Goal: Check status: Check status

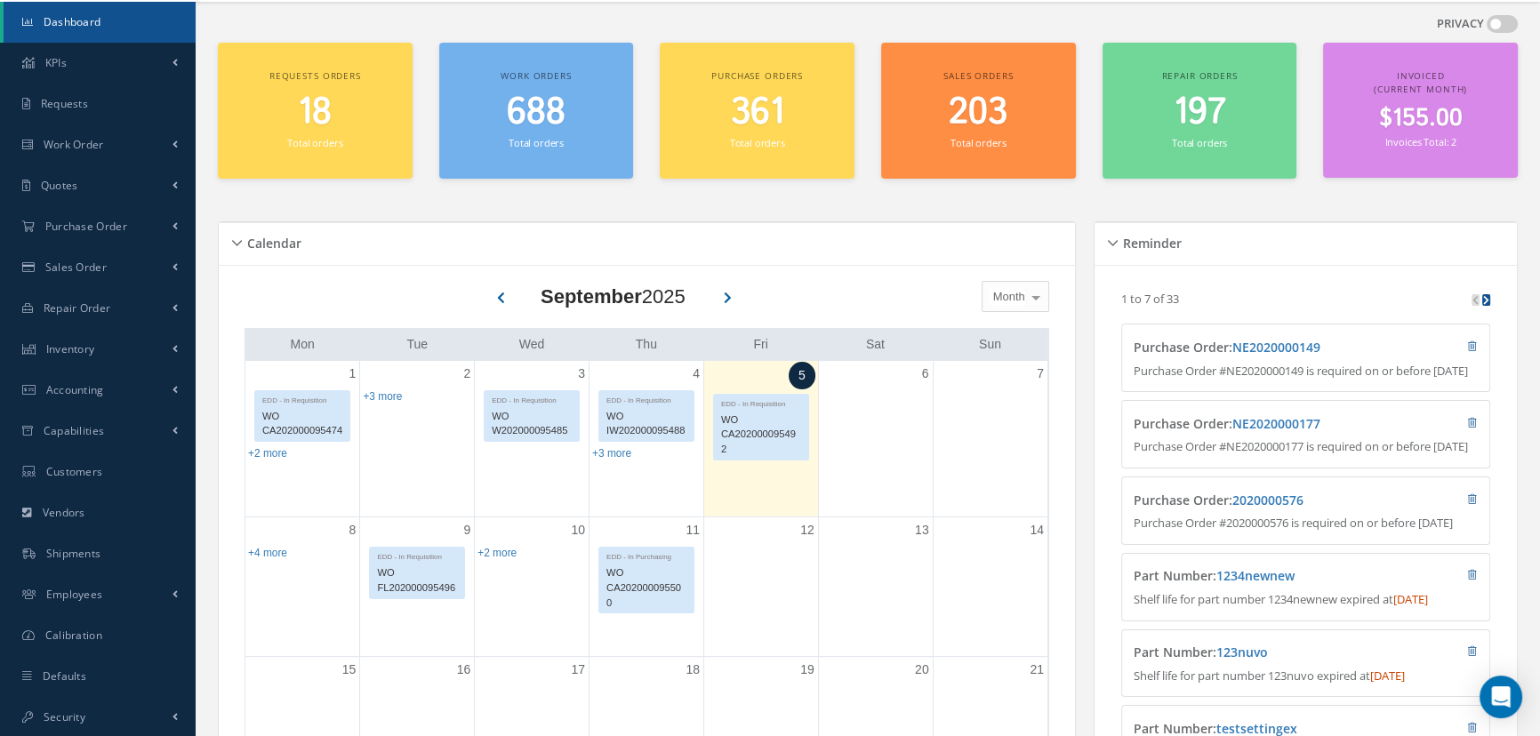
scroll to position [80, 0]
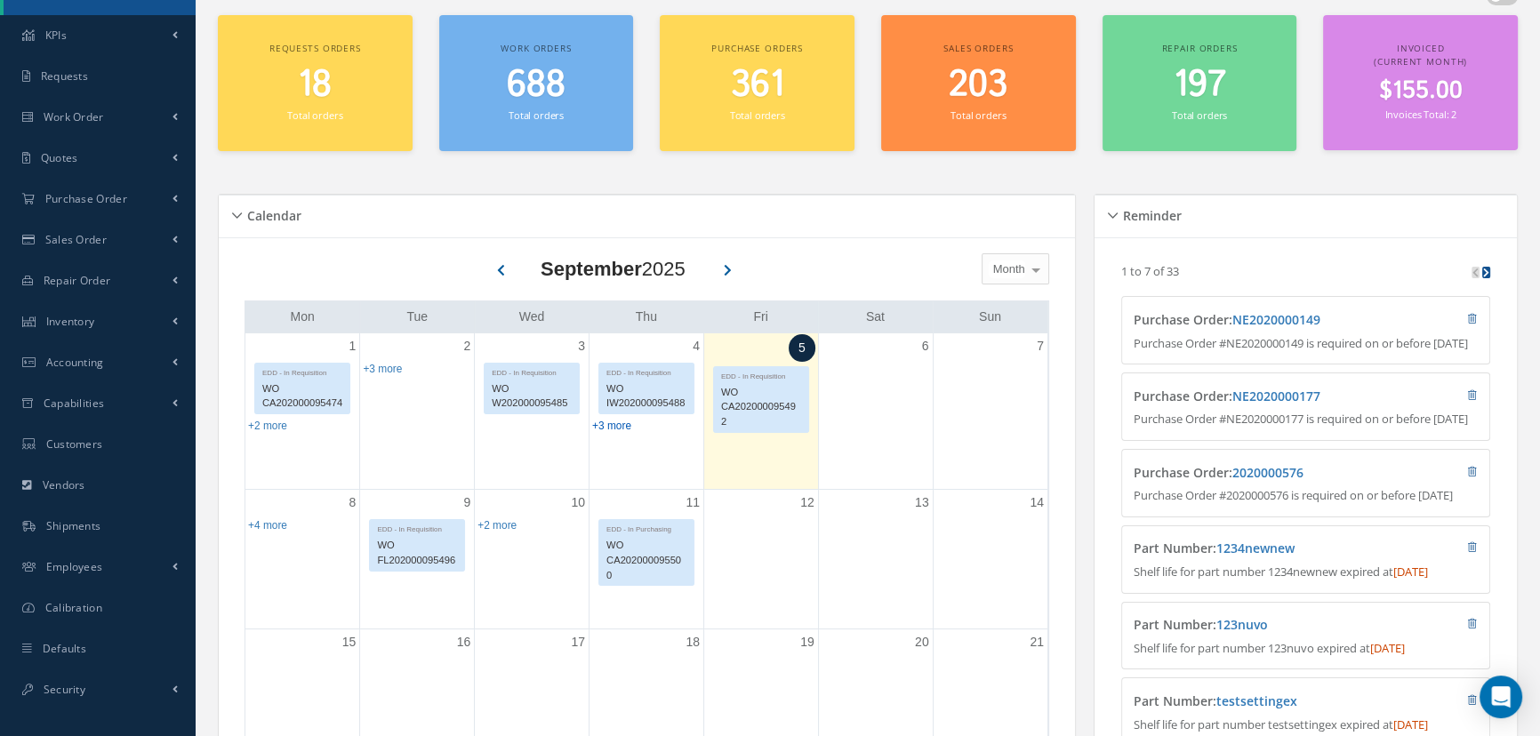
click at [607, 424] on link "+3 more" at bounding box center [611, 426] width 39 height 12
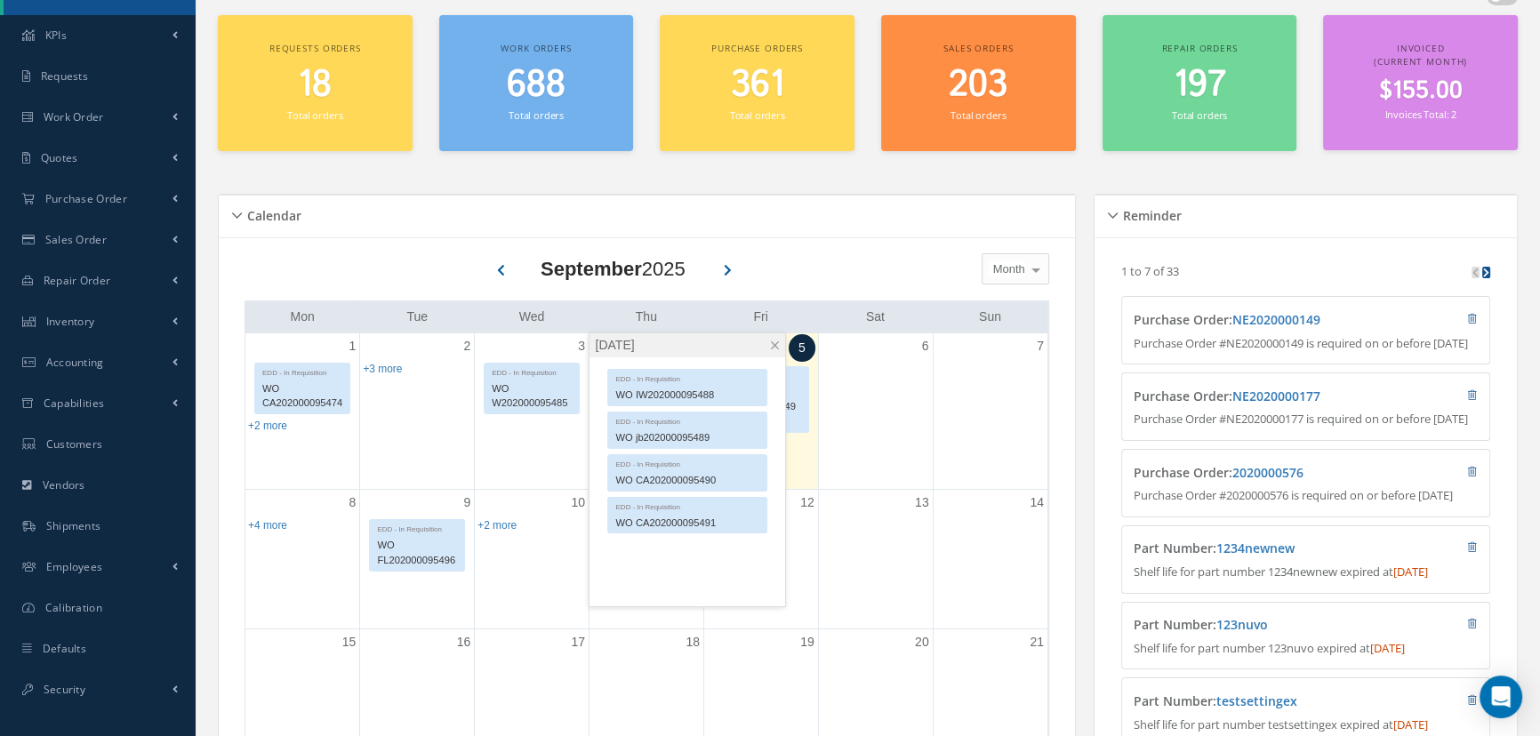
click at [1029, 271] on div at bounding box center [1036, 268] width 25 height 29
click at [1029, 270] on div at bounding box center [1036, 268] width 25 height 29
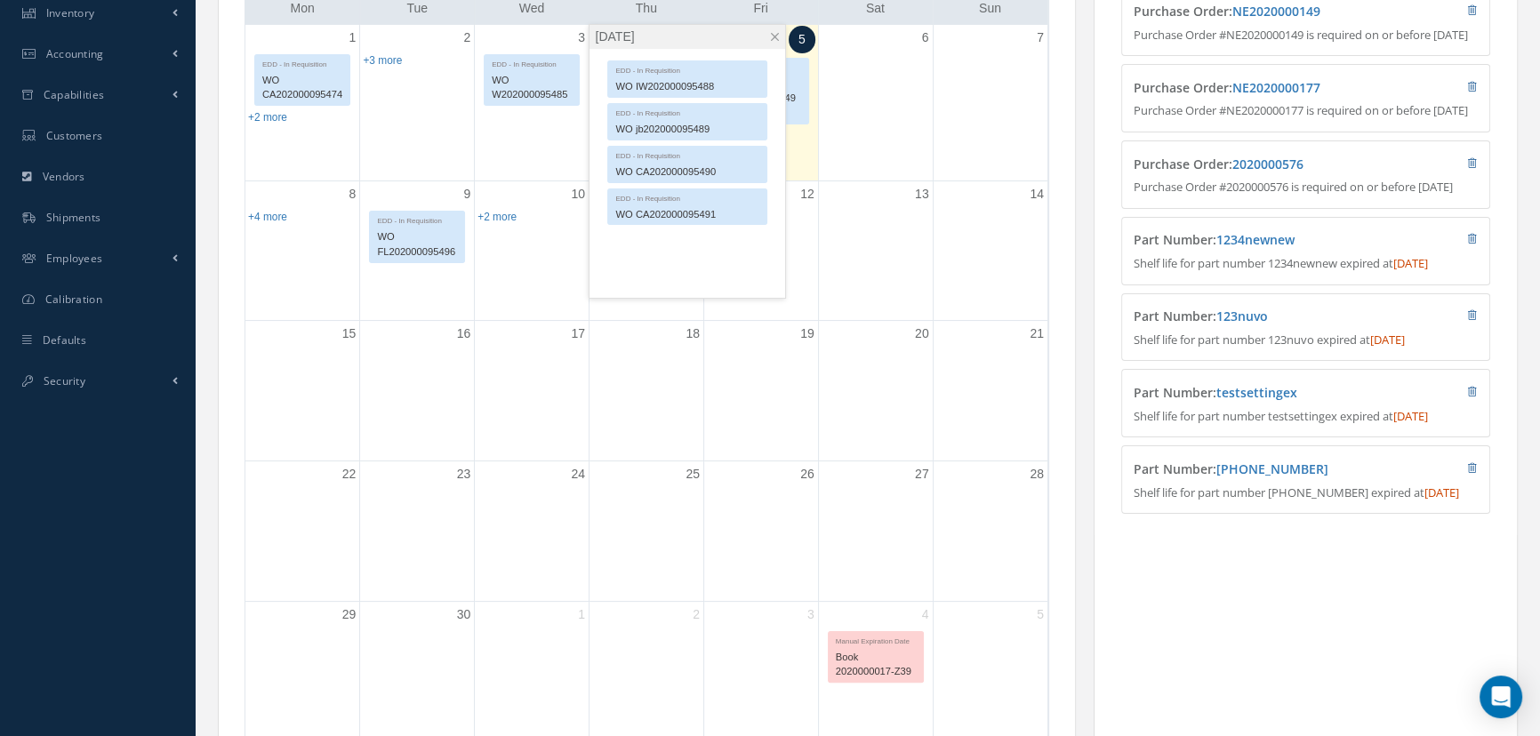
scroll to position [0, 0]
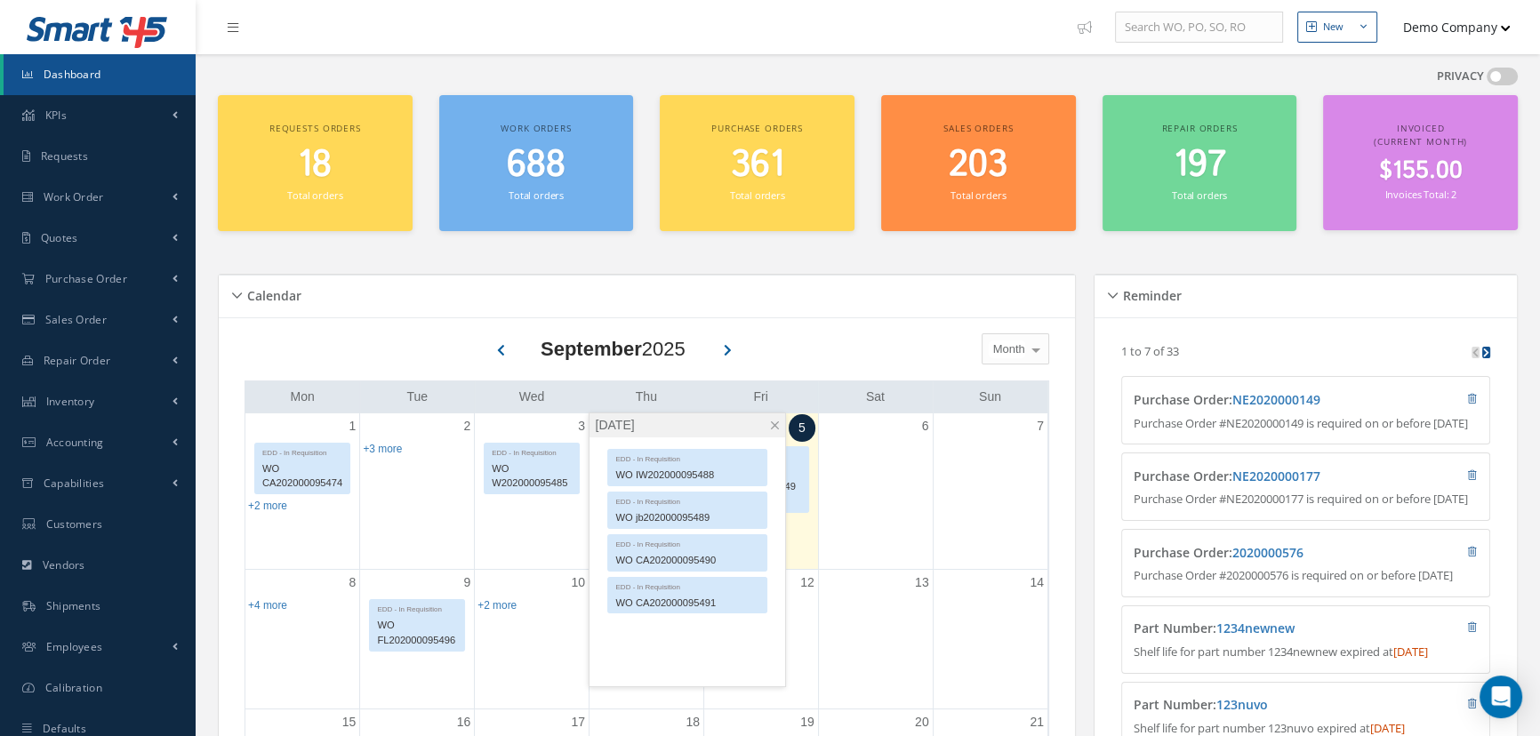
click at [238, 291] on div "Calendar" at bounding box center [647, 297] width 856 height 28
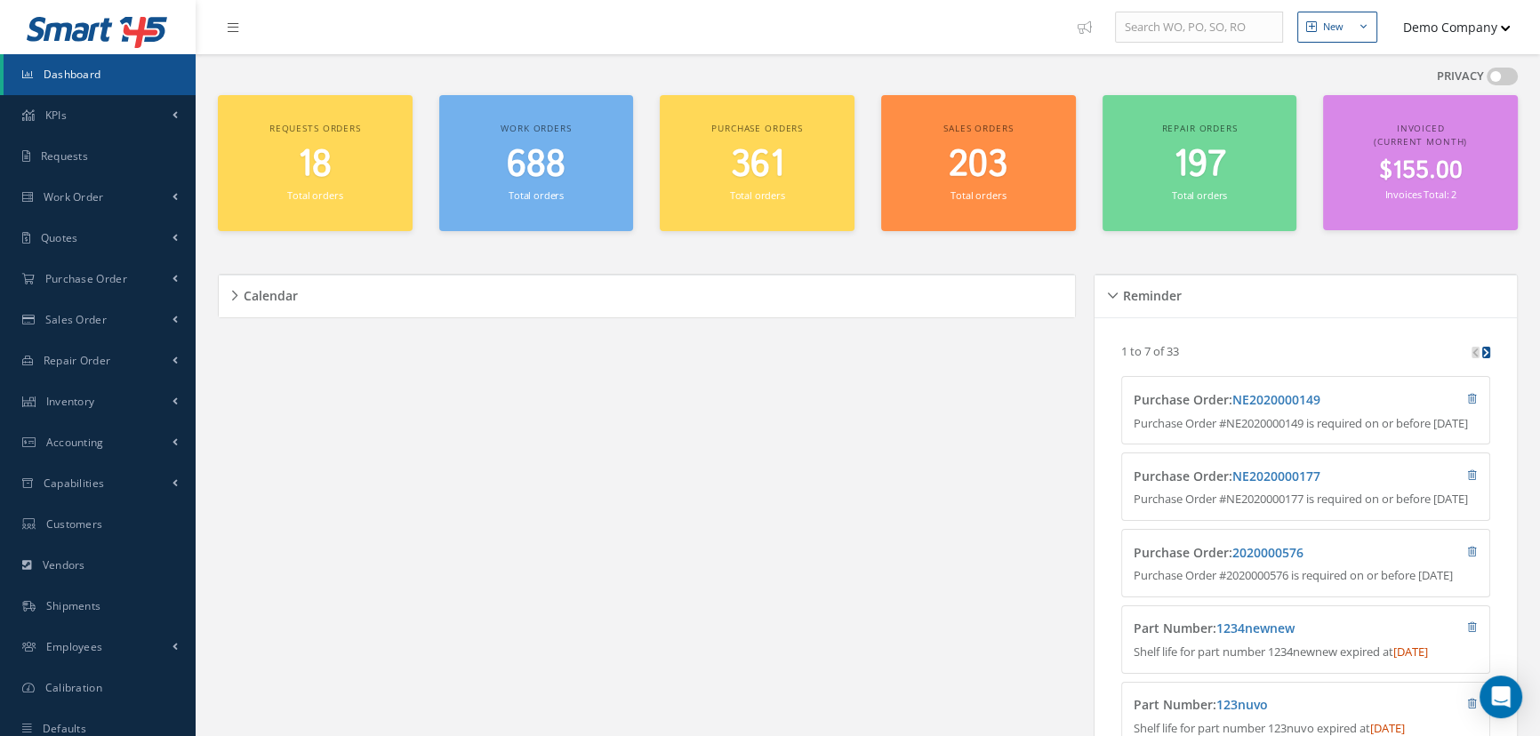
click at [238, 291] on h5 "Calendar" at bounding box center [268, 293] width 60 height 21
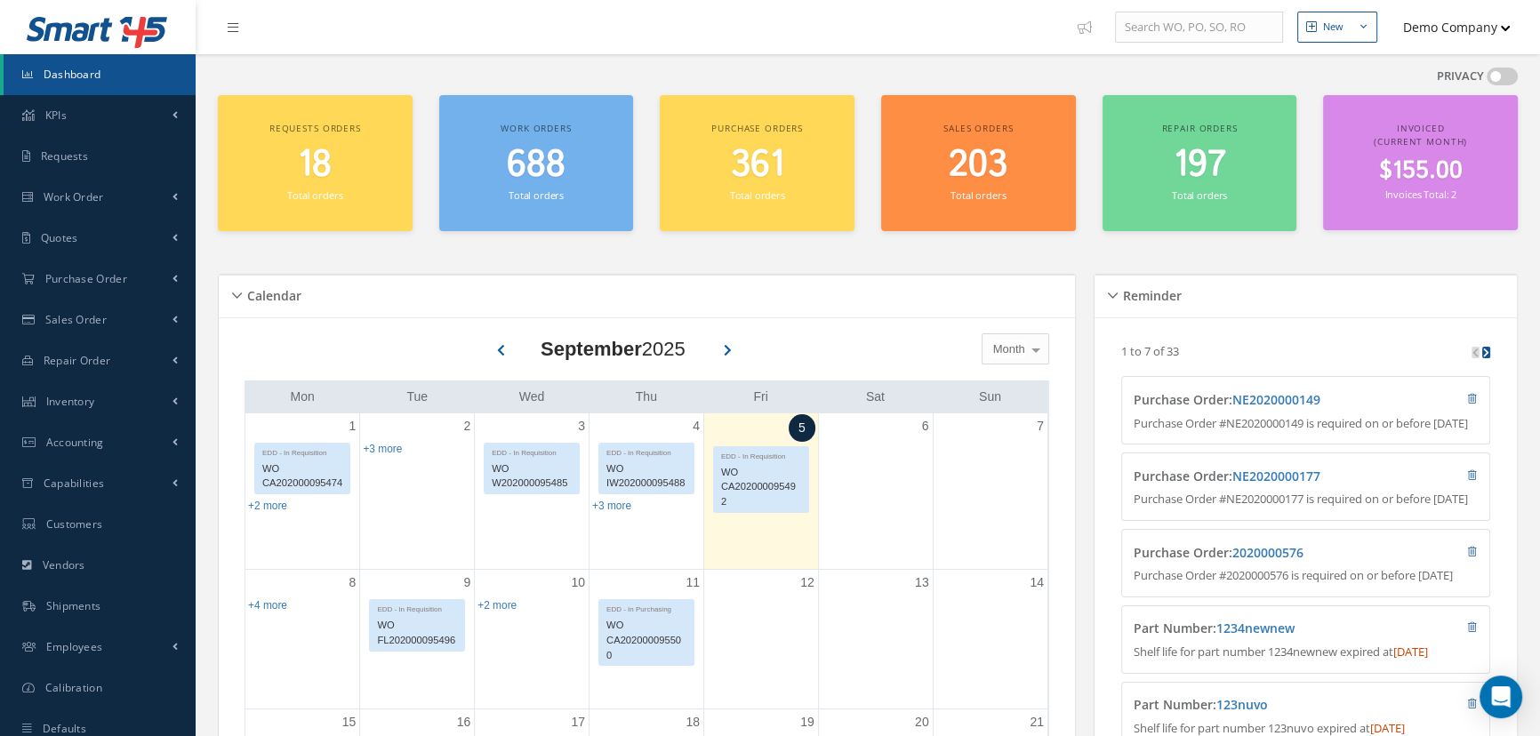
click at [659, 510] on div "4 EDD - In Requisition WO IW202000095488 EDD - In Requisition WO jb202000095489…" at bounding box center [647, 492] width 114 height 156
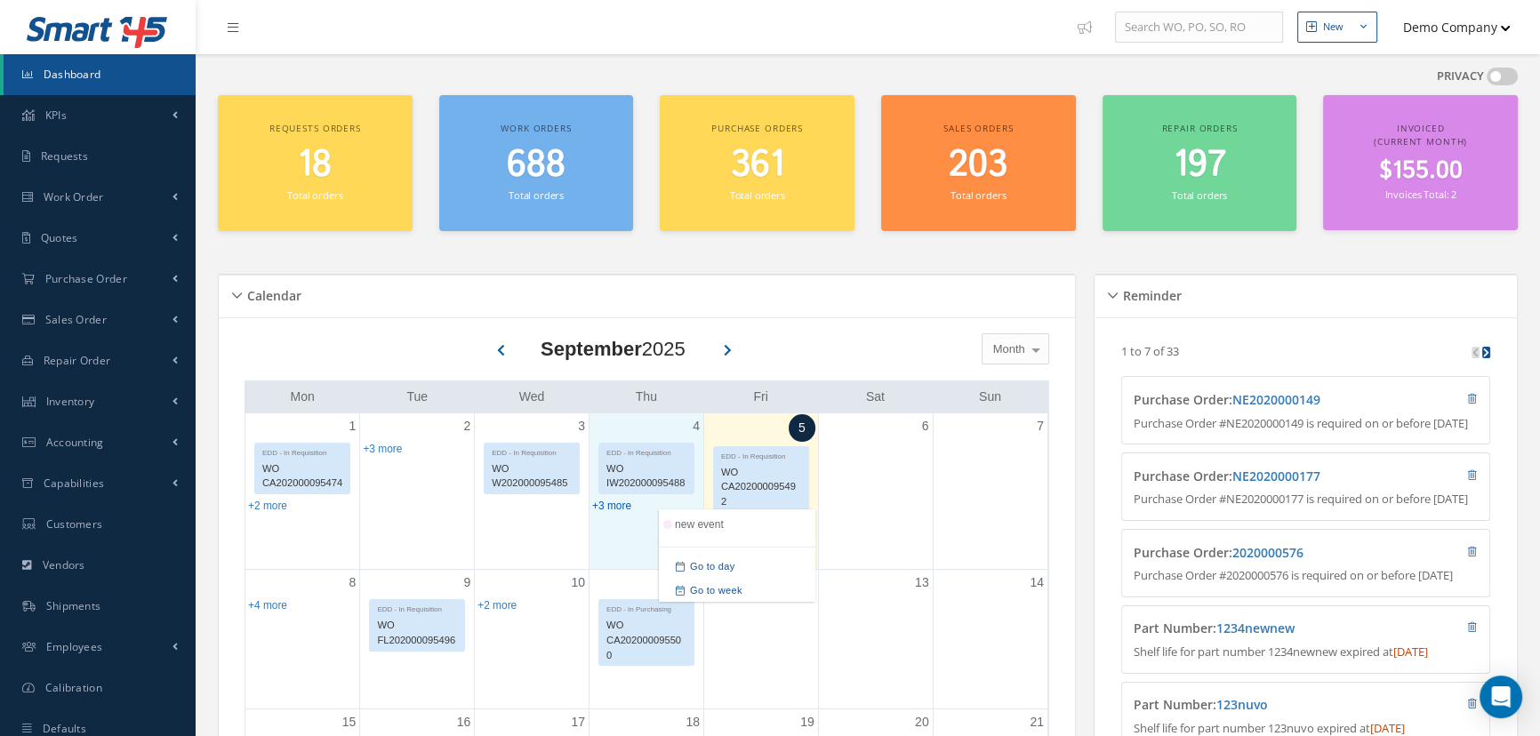
click at [617, 509] on link "+3 more" at bounding box center [611, 506] width 39 height 12
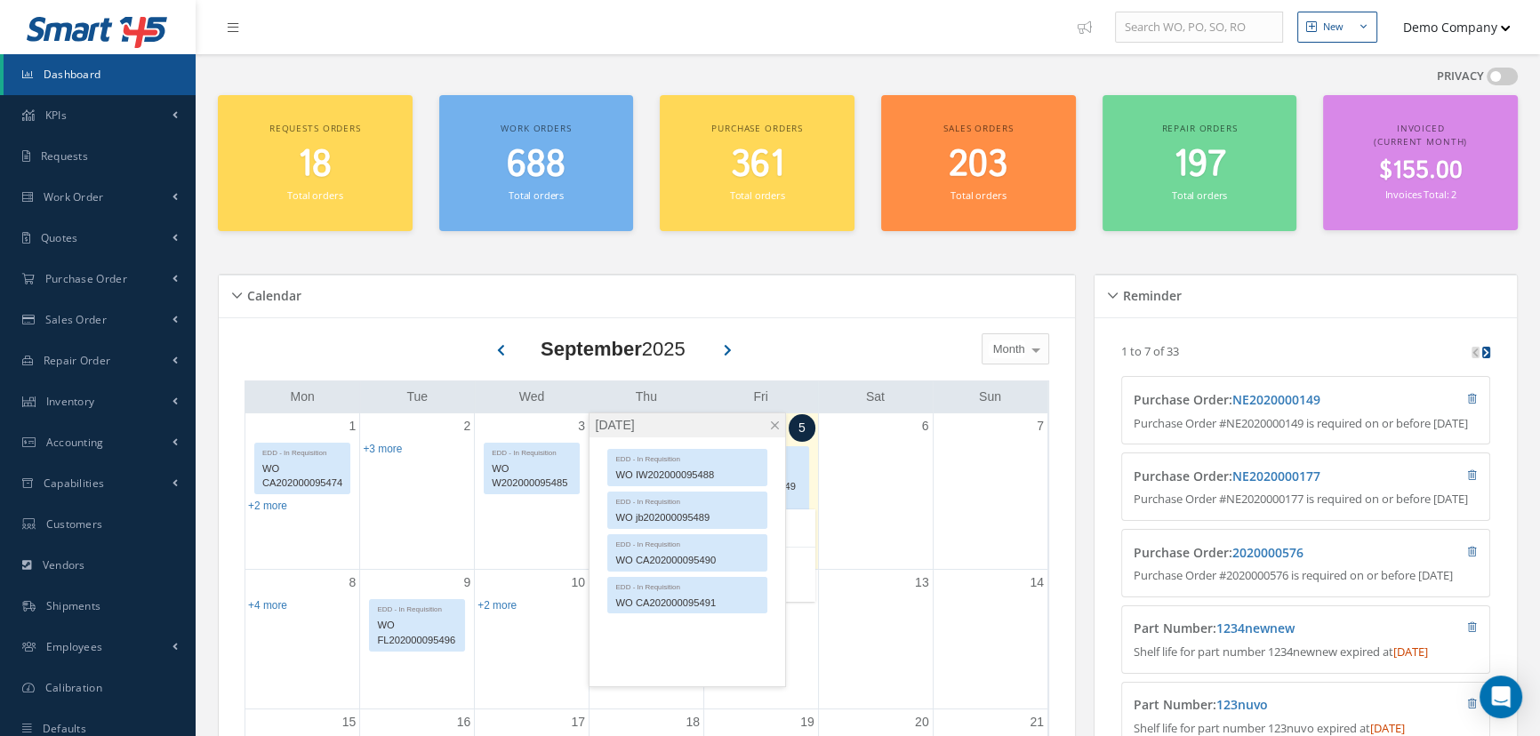
click at [671, 493] on div "EDD - In Requisition" at bounding box center [687, 500] width 158 height 15
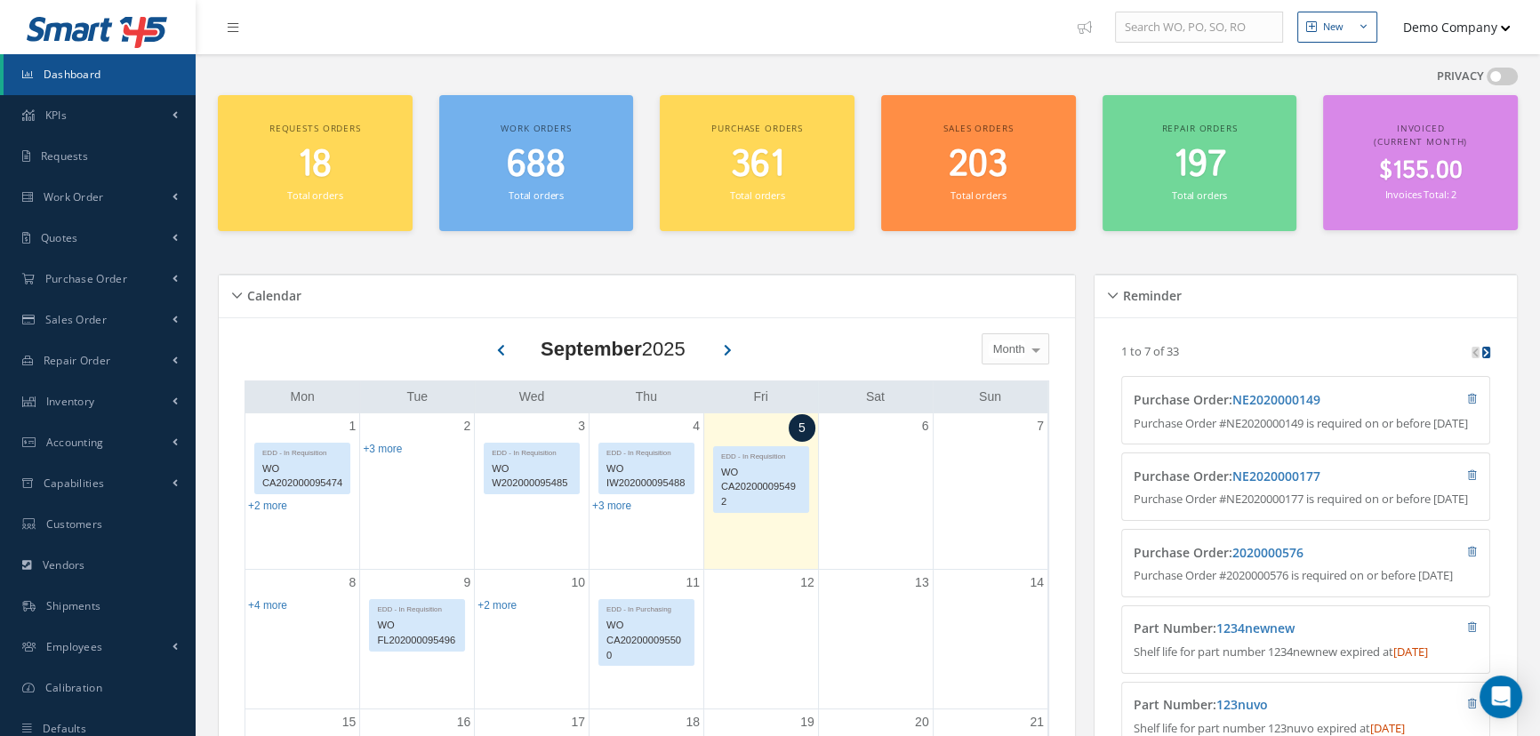
click at [1035, 357] on div at bounding box center [1036, 348] width 25 height 29
click at [1030, 449] on span "Day" at bounding box center [1016, 440] width 66 height 30
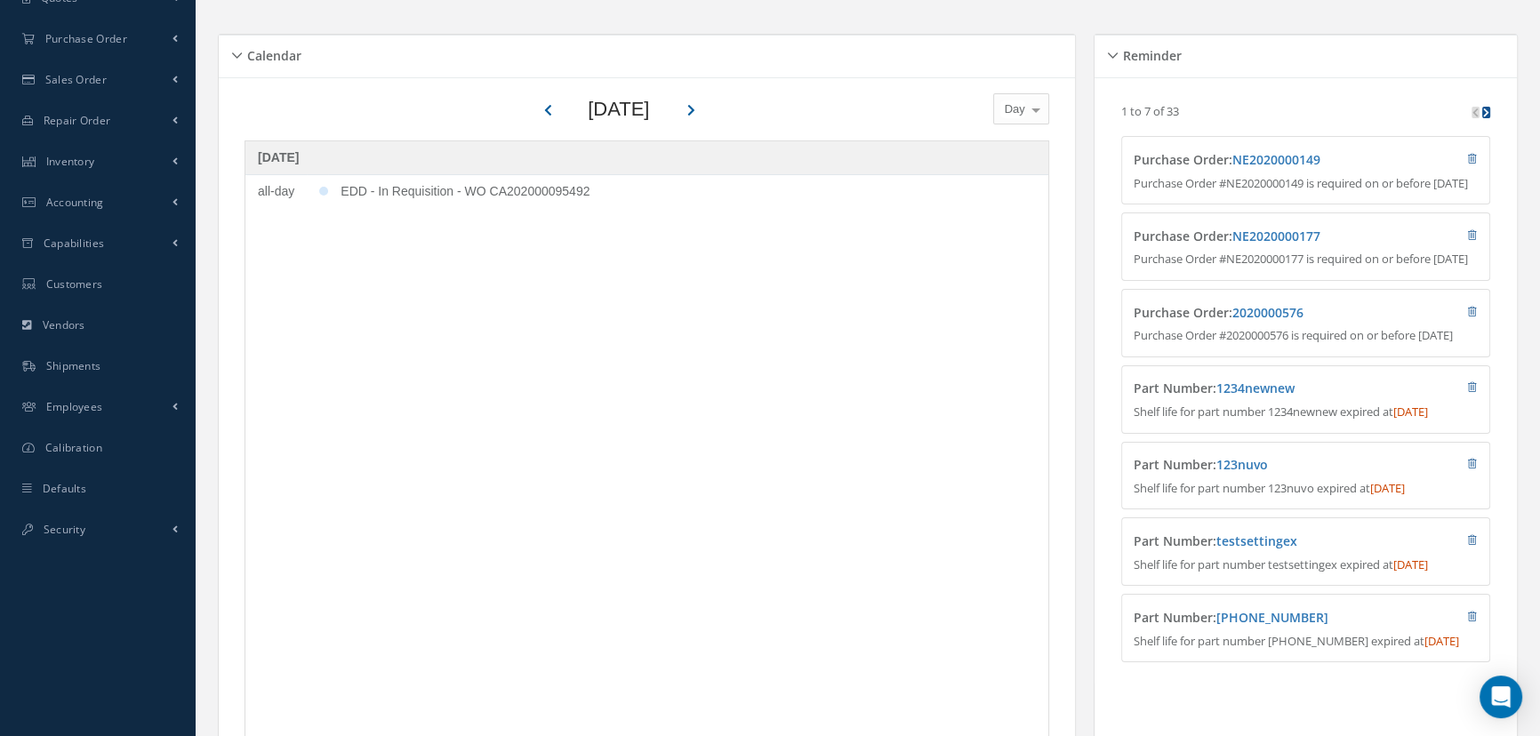
scroll to position [242, 0]
drag, startPoint x: 261, startPoint y: 187, endPoint x: 374, endPoint y: 187, distance: 113.8
click at [374, 187] on tr "all-day EDD - In Requisition - WO CA202000095492" at bounding box center [646, 190] width 803 height 34
